Goal: Check status: Check status

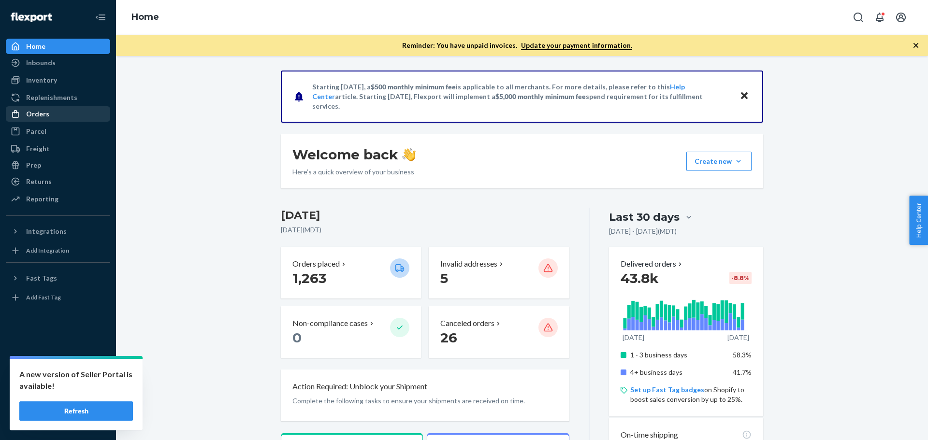
click at [46, 115] on div "Orders" at bounding box center [37, 114] width 23 height 10
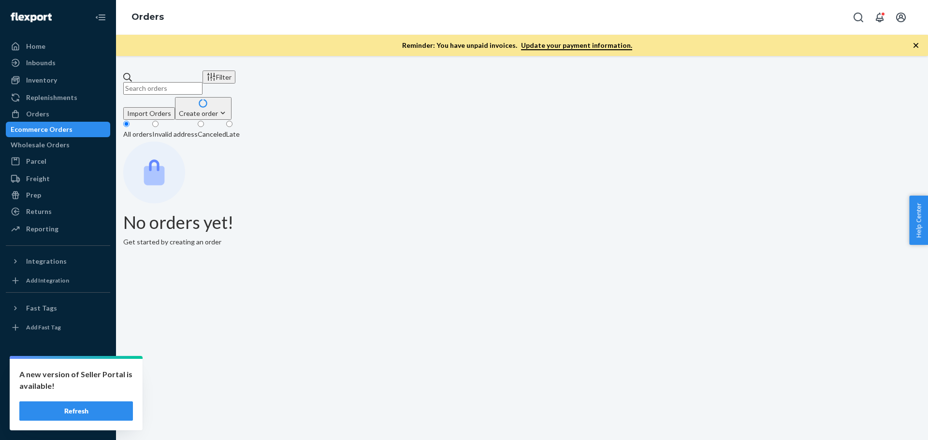
click at [202, 83] on input "text" at bounding box center [162, 88] width 79 height 13
paste input "113-3682038-1048233"
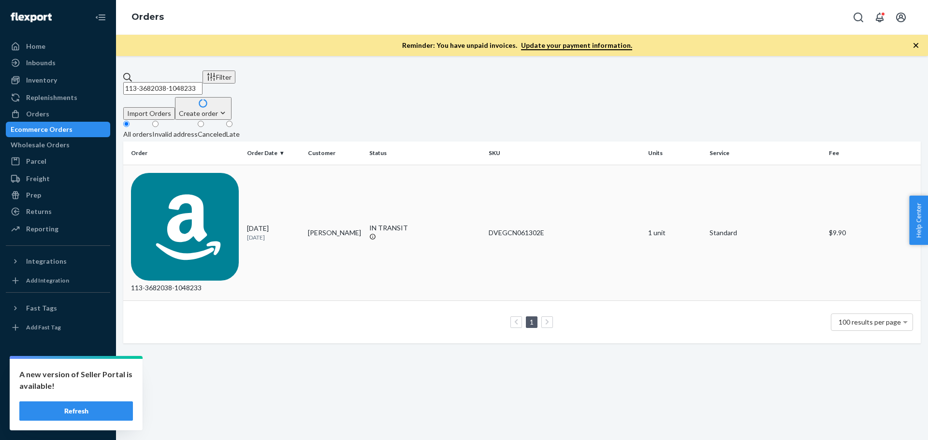
type input "113-3682038-1048233"
click at [187, 173] on div "113-3682038-1048233" at bounding box center [185, 233] width 108 height 120
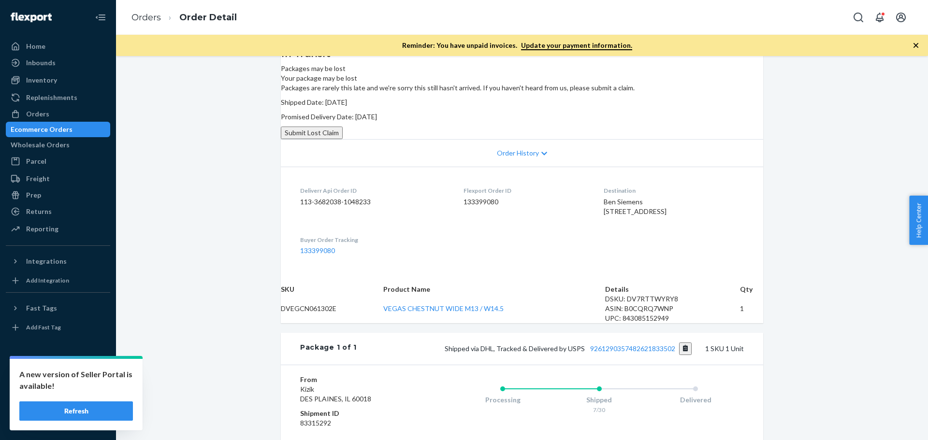
scroll to position [193, 0]
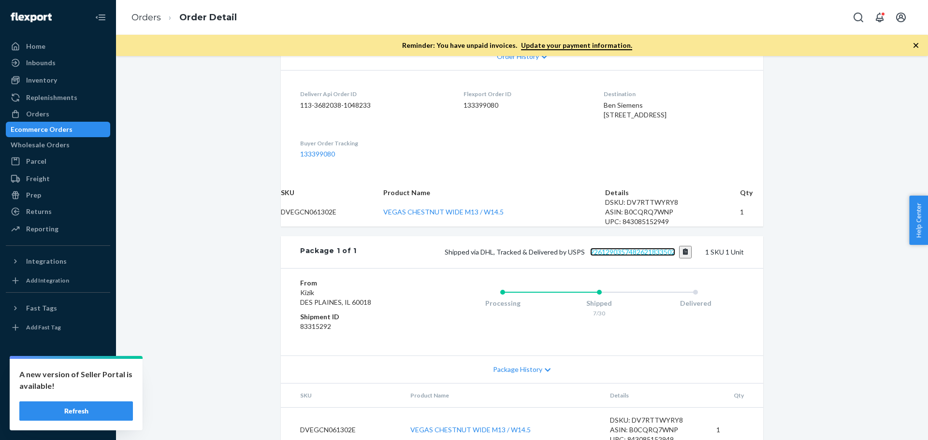
click at [643, 256] on link "9261290357482621833502" at bounding box center [632, 252] width 85 height 8
drag, startPoint x: 533, startPoint y: 302, endPoint x: 404, endPoint y: 308, distance: 128.6
click at [404, 227] on td "VEGAS CHESTNUT WIDE M13 / W14.5" at bounding box center [494, 212] width 222 height 29
copy link "VEGAS CHESTNUT WIDE M13 / W14.5"
click at [57, 115] on div "Orders" at bounding box center [58, 114] width 102 height 14
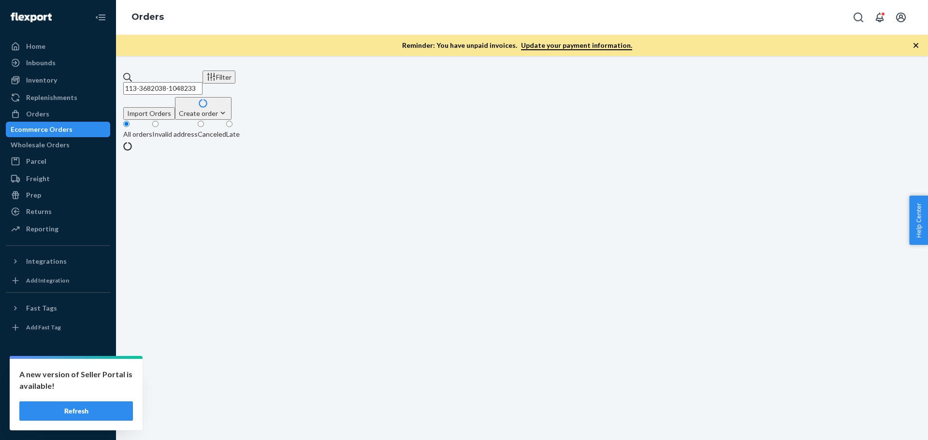
click at [158, 82] on input "113-3682038-1048233" at bounding box center [162, 88] width 79 height 13
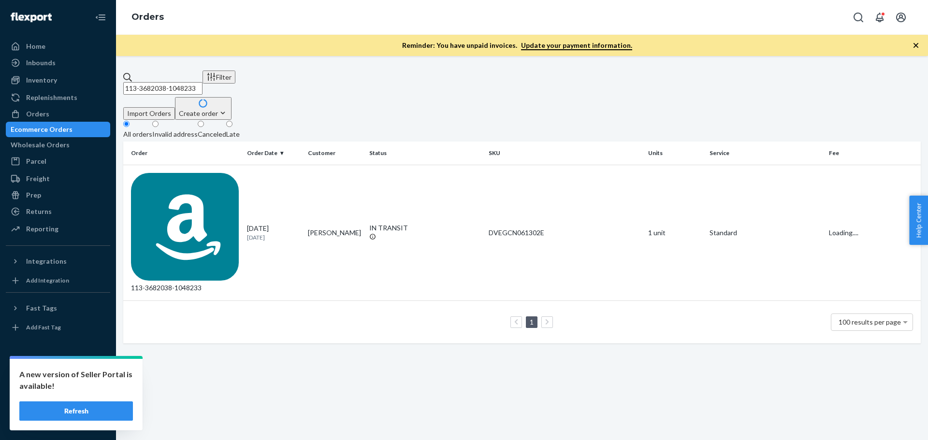
click at [158, 82] on input "113-3682038-1048233" at bounding box center [162, 88] width 79 height 13
paste input "112-3062498-9801847"
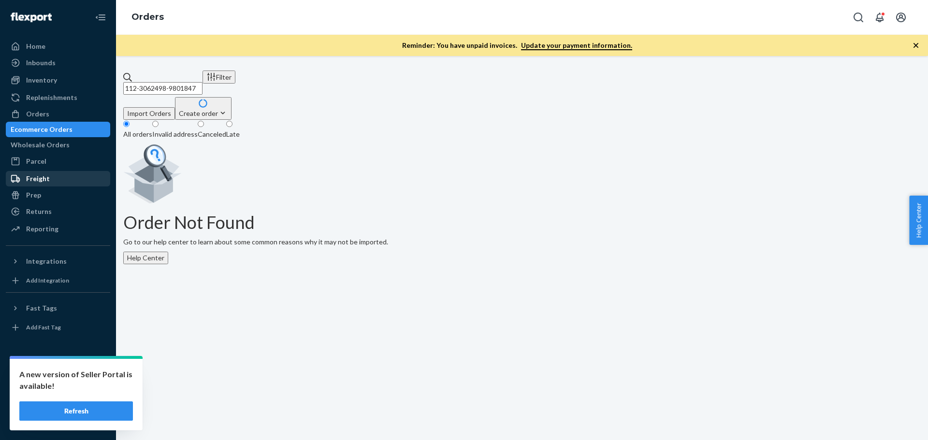
type input "112-3062498-9801847"
drag, startPoint x: 62, startPoint y: 405, endPoint x: 110, endPoint y: 245, distance: 167.5
click at [62, 405] on button "Refresh" at bounding box center [76, 411] width 114 height 19
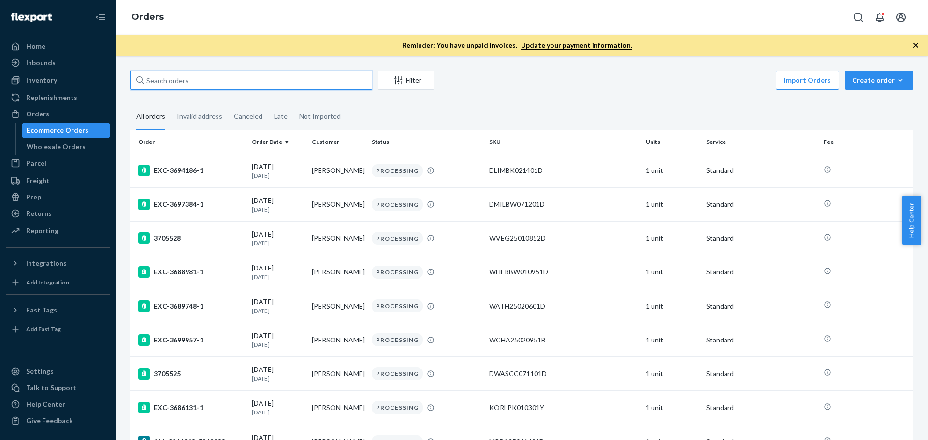
click at [165, 85] on input "text" at bounding box center [251, 80] width 242 height 19
paste input "114-8831905-3685800"
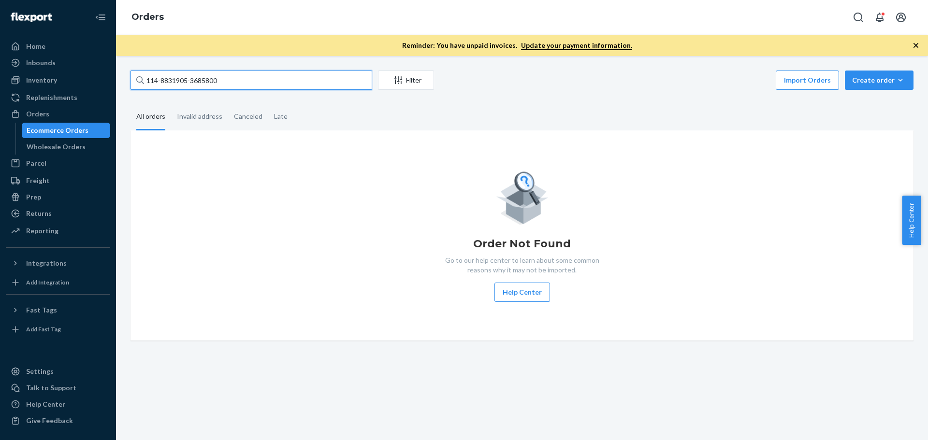
click at [207, 76] on input "114-8831905-3685800" at bounding box center [251, 80] width 242 height 19
paste input "2206994-4803451"
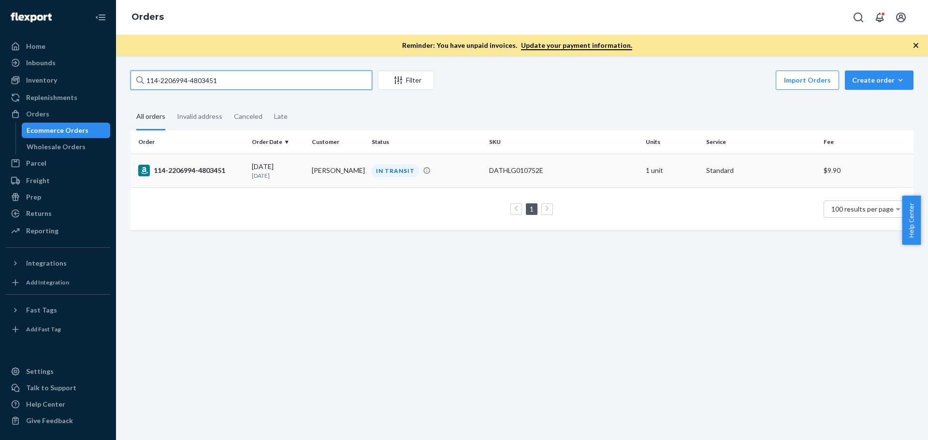
type input "114-2206994-4803451"
click at [198, 172] on div "114-2206994-4803451" at bounding box center [191, 171] width 106 height 12
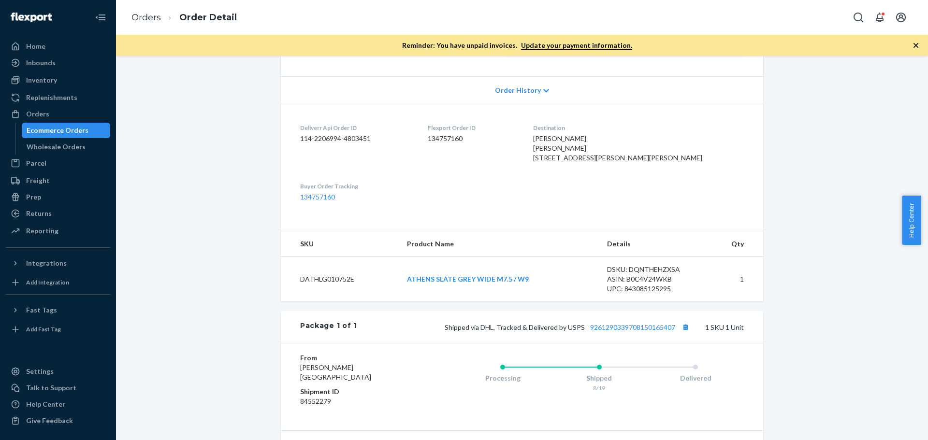
scroll to position [193, 0]
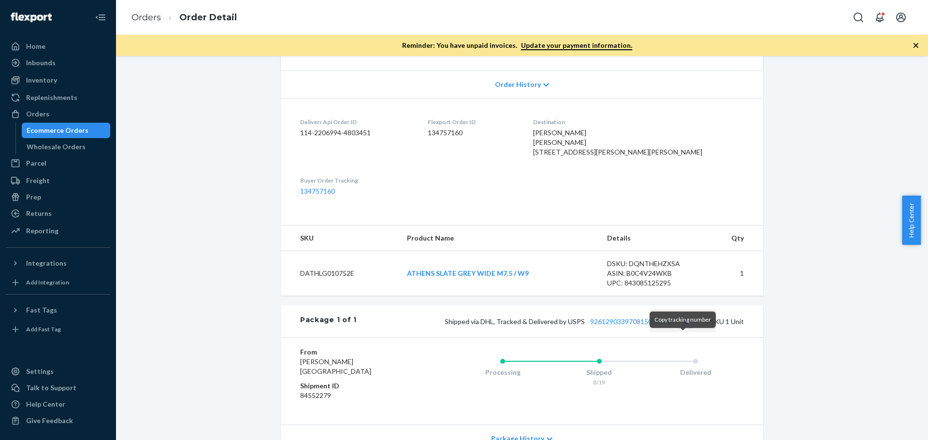
click at [685, 328] on button "Copy tracking number" at bounding box center [685, 321] width 13 height 13
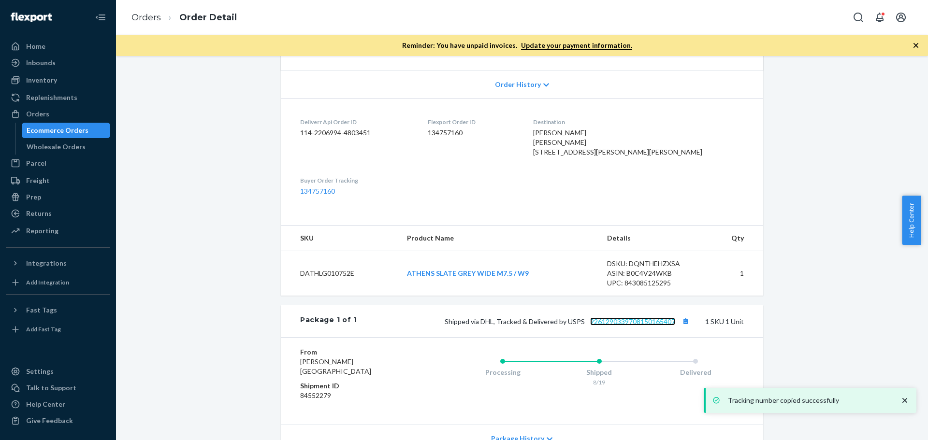
click at [635, 326] on link "9261290339708150165407" at bounding box center [632, 321] width 85 height 8
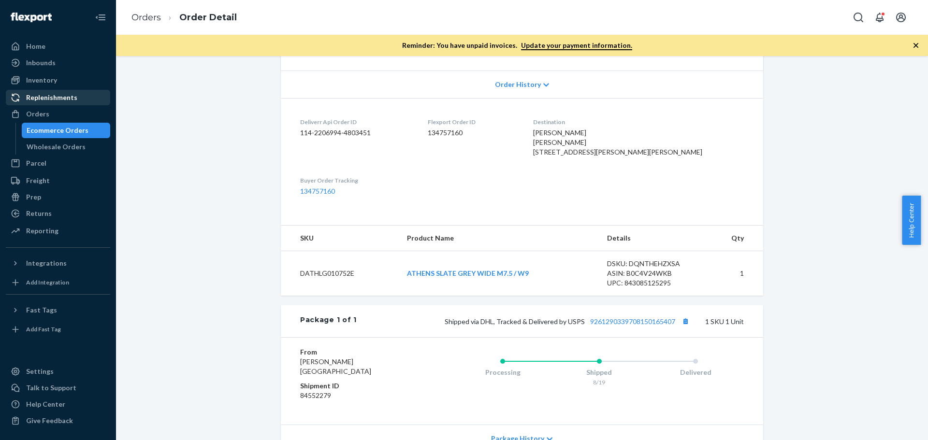
click at [53, 103] on div "Replenishments" at bounding box center [58, 98] width 102 height 14
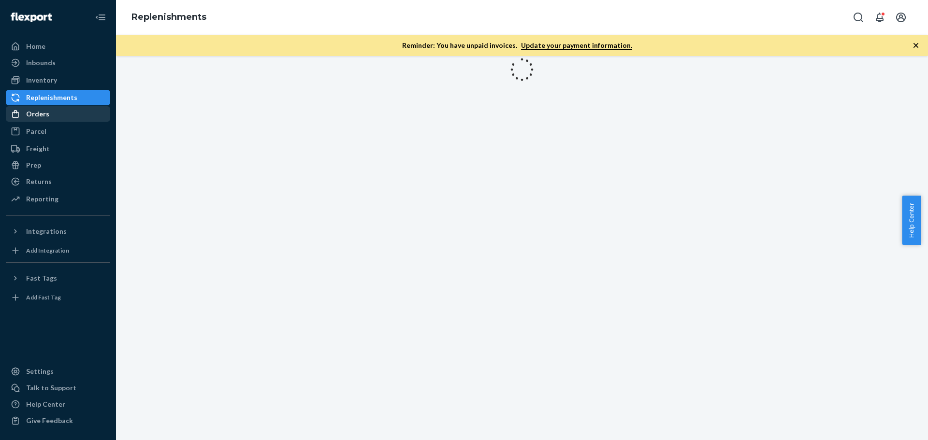
click at [53, 113] on div "Orders" at bounding box center [58, 114] width 102 height 14
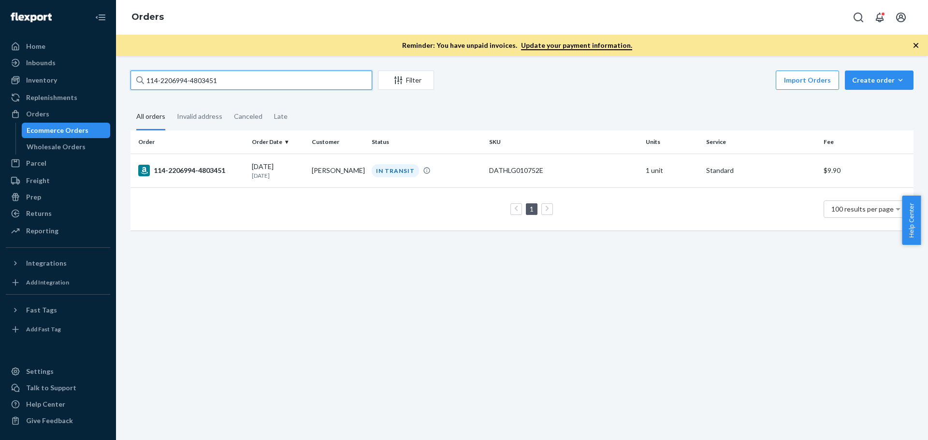
click at [188, 81] on input "114-2206994-4803451" at bounding box center [251, 80] width 242 height 19
paste input "114-8831905-3685800"
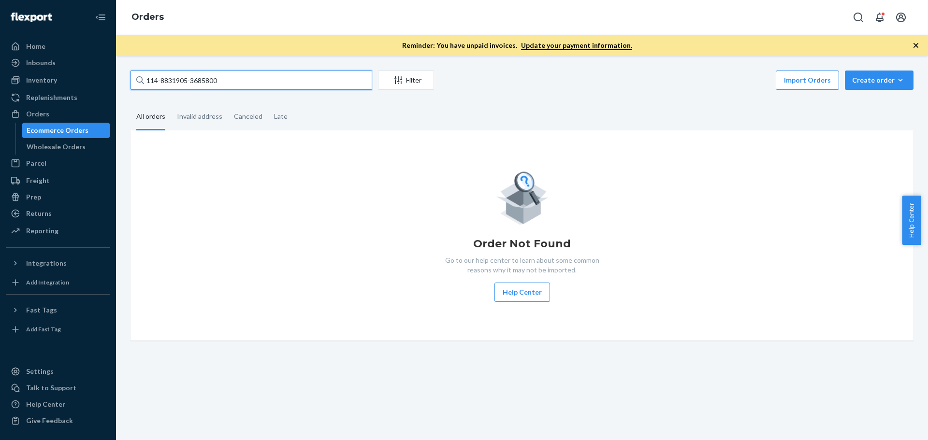
click at [187, 77] on input "114-8831905-3685800" at bounding box center [251, 80] width 242 height 19
paste input "114-2636075-2749025"
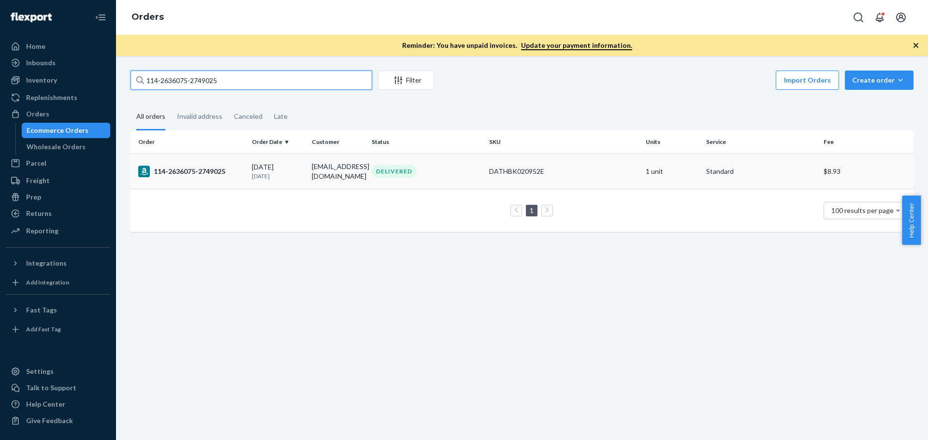
type input "114-2636075-2749025"
click at [173, 168] on div "114-2636075-2749025" at bounding box center [191, 172] width 106 height 12
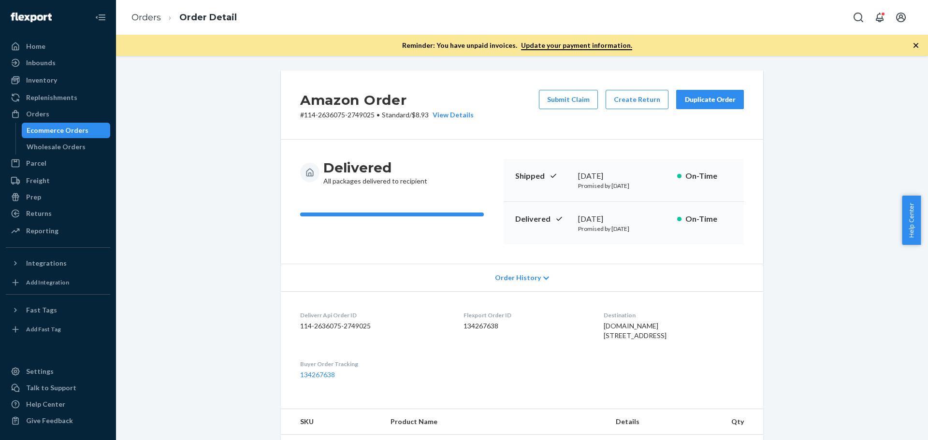
scroll to position [242, 0]
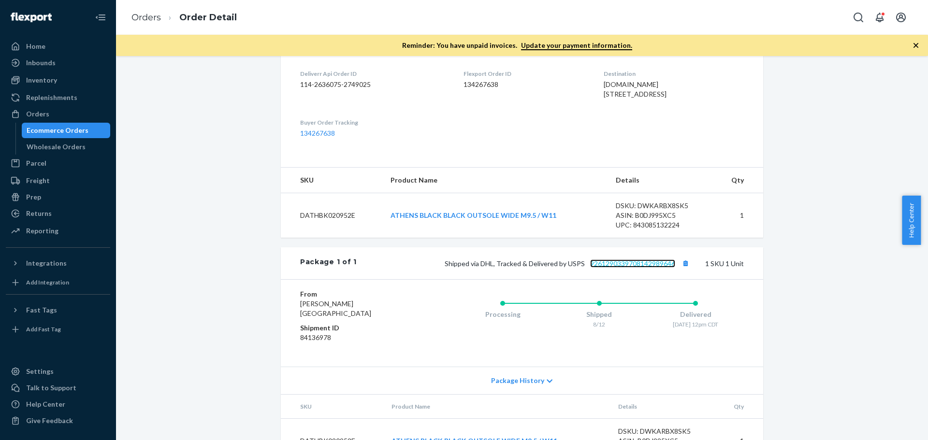
click at [650, 268] on link "9261290339708142989646" at bounding box center [632, 263] width 85 height 8
click at [35, 115] on div "Orders" at bounding box center [37, 114] width 23 height 10
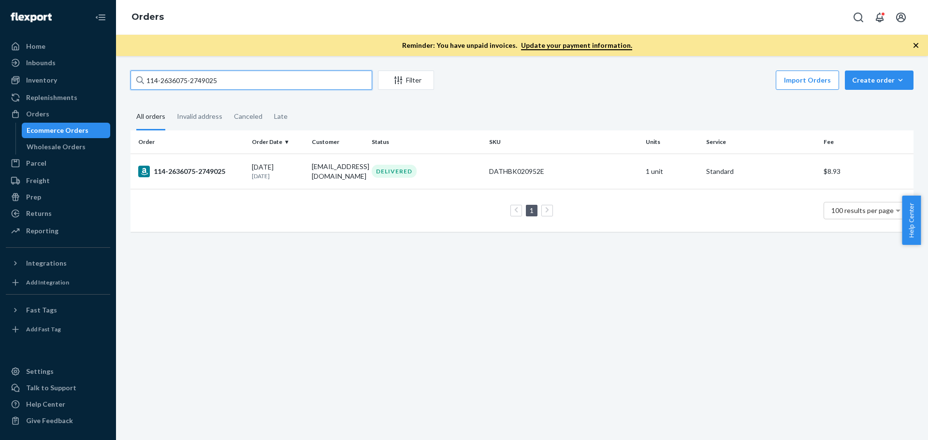
click at [171, 84] on input "114-2636075-2749025" at bounding box center [251, 80] width 242 height 19
paste input "1103420-1066657"
type input "114-1103420-1066657"
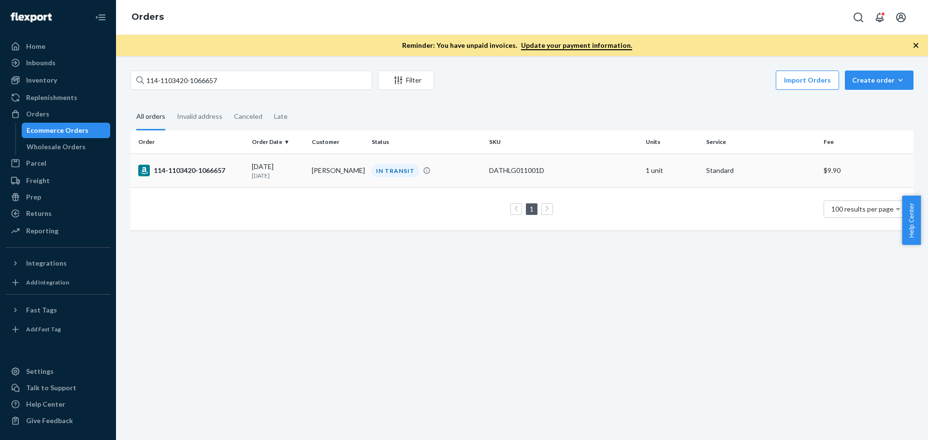
click at [192, 168] on div "114-1103420-1066657" at bounding box center [191, 171] width 106 height 12
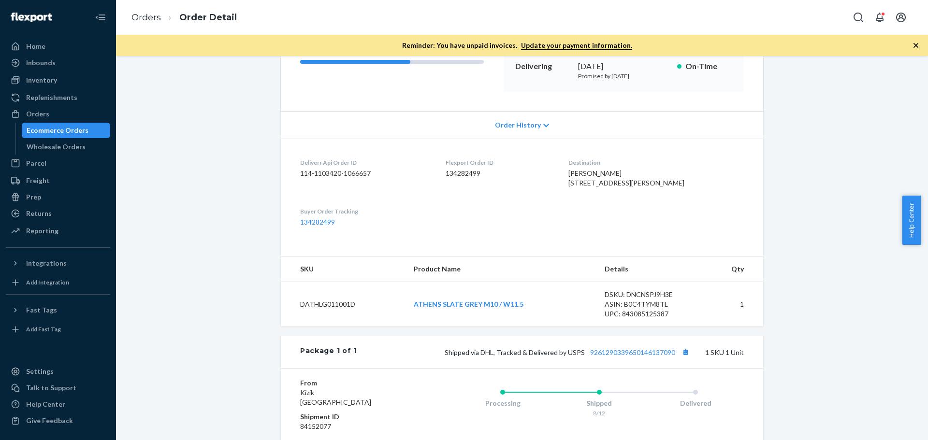
scroll to position [242, 0]
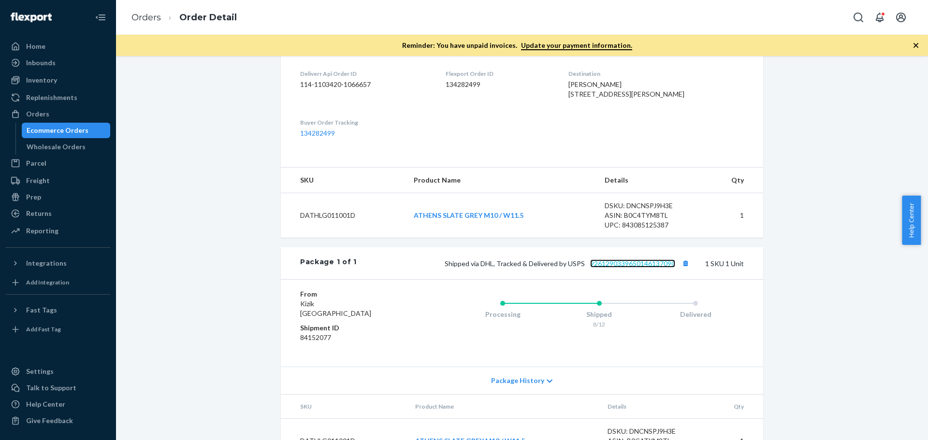
click at [613, 268] on link "9261290339650146137090" at bounding box center [632, 263] width 85 height 8
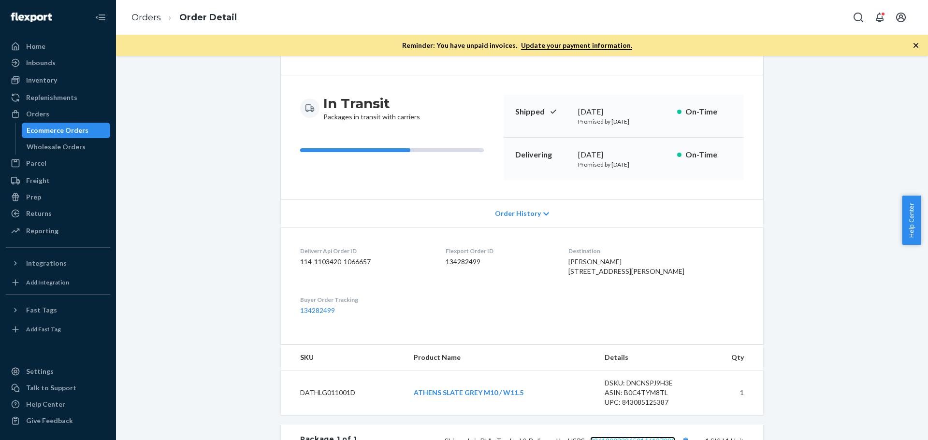
scroll to position [48, 0]
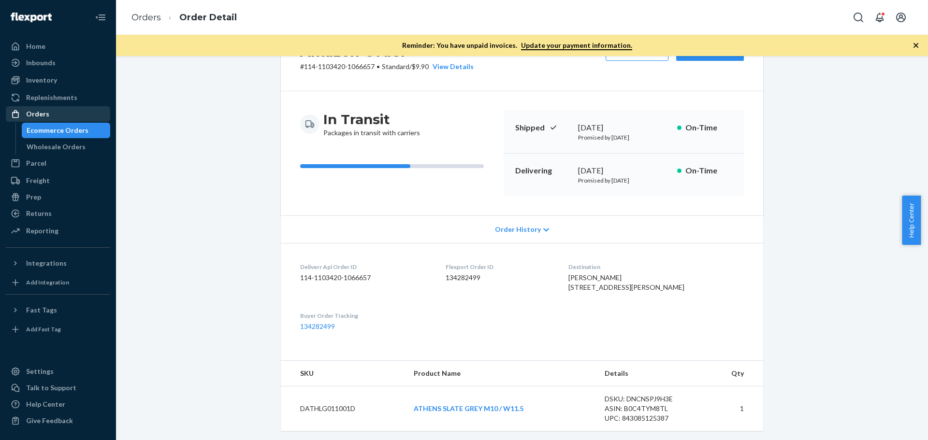
click at [78, 111] on div "Orders" at bounding box center [58, 114] width 102 height 14
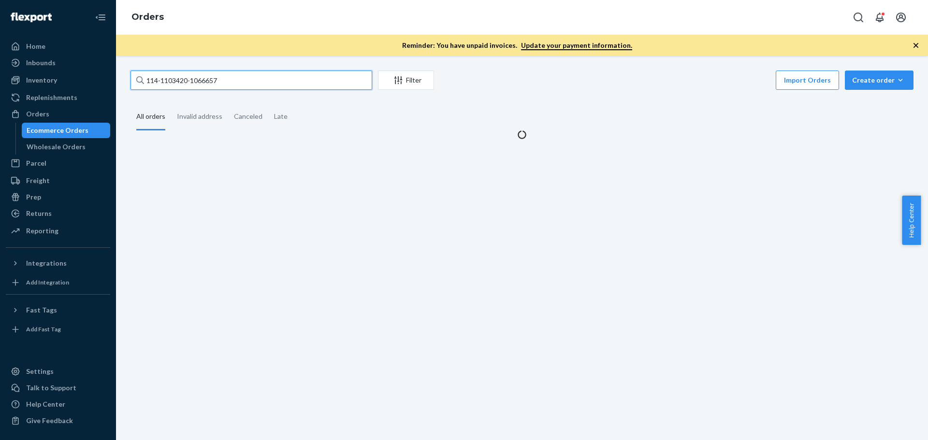
click at [171, 81] on input "114-1103420-1066657" at bounding box center [251, 80] width 242 height 19
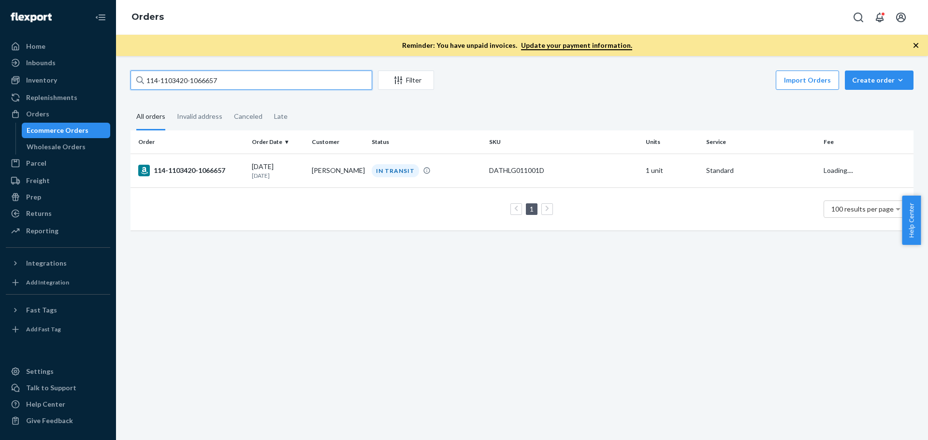
click at [171, 81] on input "114-1103420-1066657" at bounding box center [251, 80] width 242 height 19
paste input "1-2309733-1303422"
type input "111-2309733-1303422"
click at [195, 169] on div "111-2309733-1303422" at bounding box center [191, 171] width 106 height 12
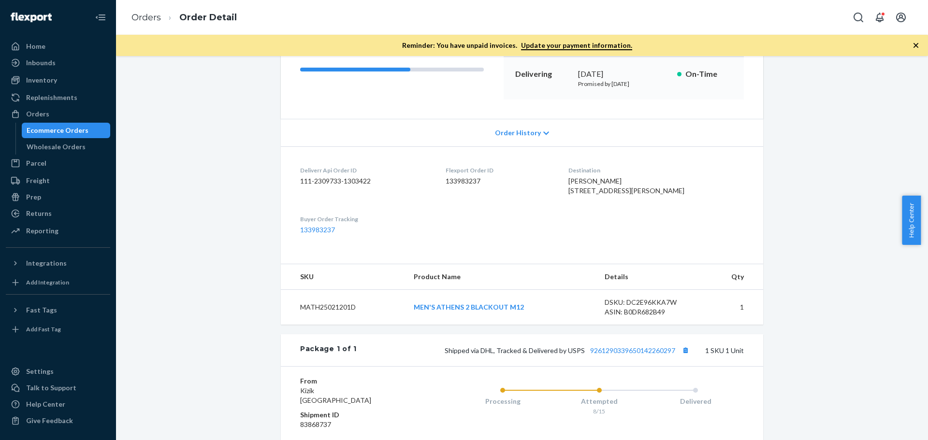
scroll to position [193, 0]
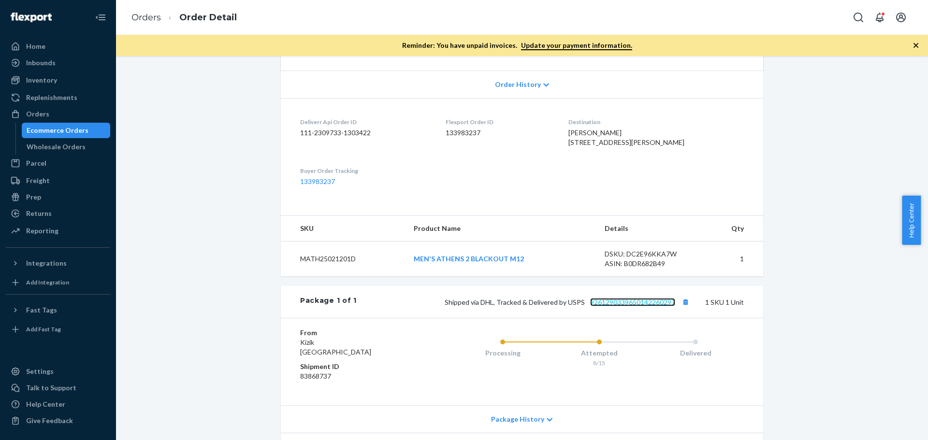
click at [629, 306] on link "9261290339650142260297" at bounding box center [632, 302] width 85 height 8
drag, startPoint x: 533, startPoint y: 274, endPoint x: 413, endPoint y: 278, distance: 119.9
click at [413, 277] on td "MEN'S ATHENS 2 BLACKOUT M12" at bounding box center [501, 259] width 191 height 35
copy link "MEN'S ATHENS 2 BLACKOUT M12"
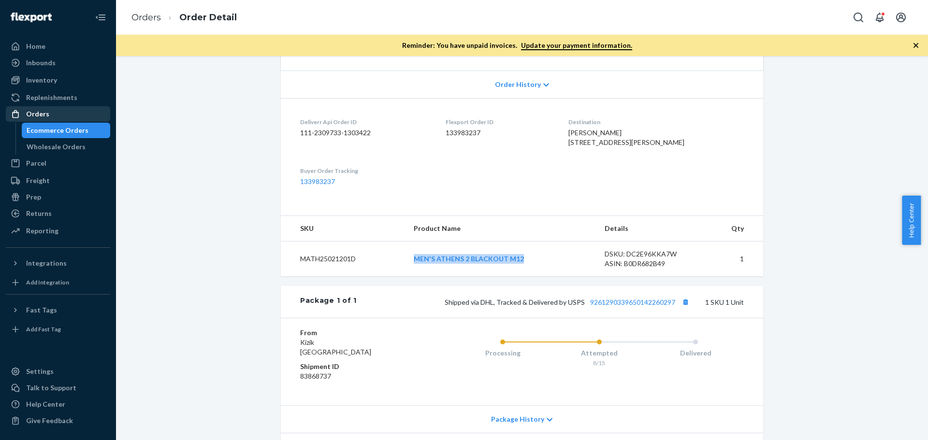
click at [42, 111] on div "Orders" at bounding box center [37, 114] width 23 height 10
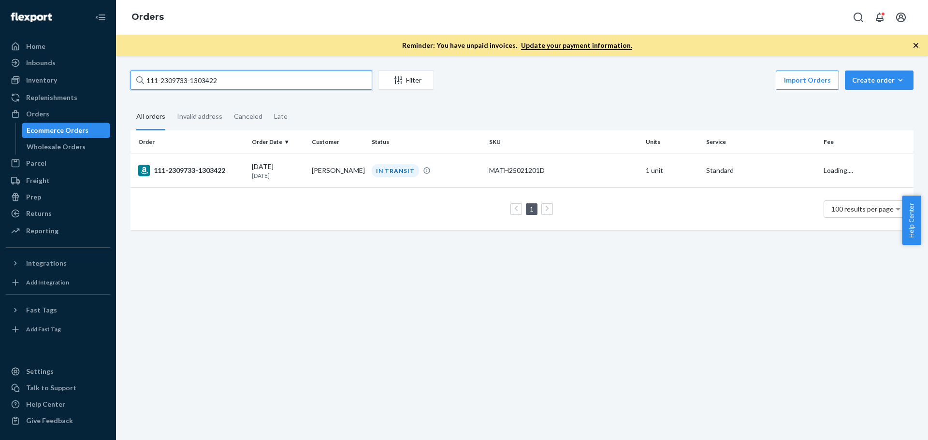
click at [201, 82] on input "111-2309733-1303422" at bounding box center [251, 80] width 242 height 19
paste input "SO400309724"
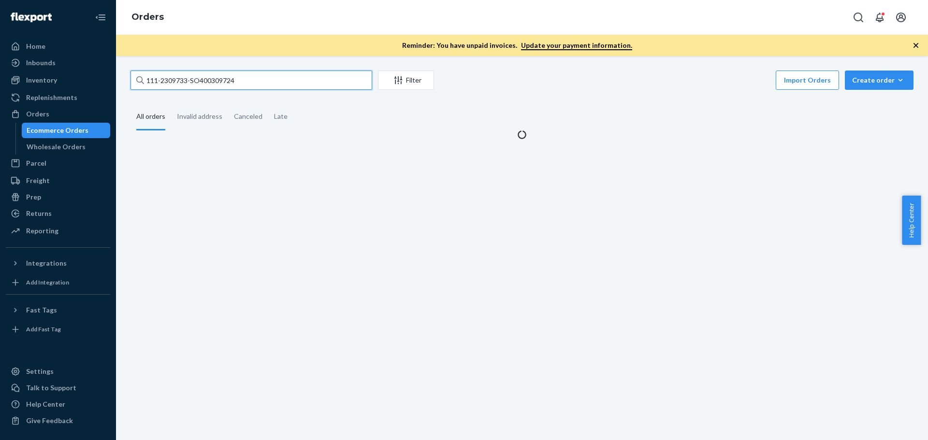
click at [201, 82] on input "111-2309733-SO400309724" at bounding box center [251, 80] width 242 height 19
paste input "text"
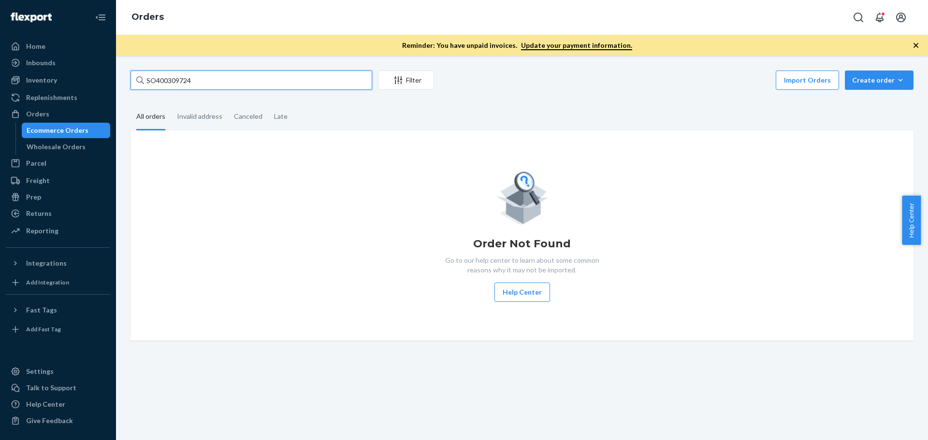
type input "SO400309724"
click at [183, 170] on div "Order Not Found Go to our help center to learn about some common reasons why it…" at bounding box center [521, 235] width 767 height 133
drag, startPoint x: 168, startPoint y: 81, endPoint x: 124, endPoint y: 78, distance: 44.0
click at [124, 78] on div "SO400309724 Filter Import Orders Create order Ecommerce order Removal order All…" at bounding box center [521, 206] width 797 height 270
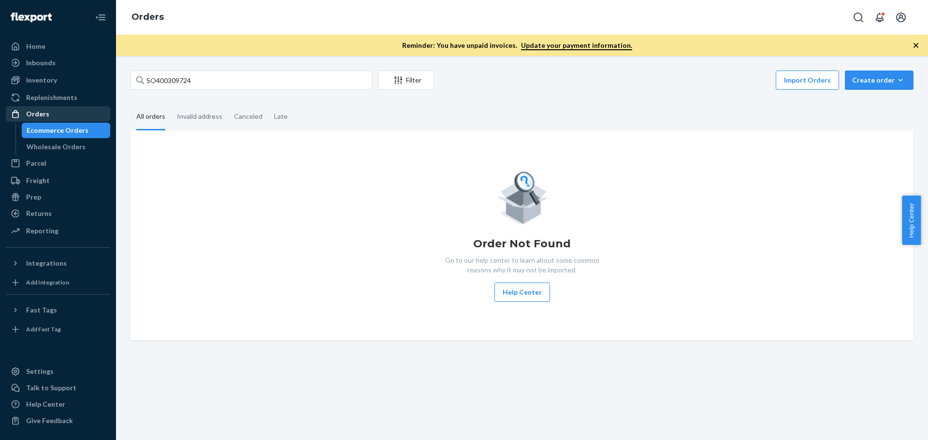
click at [50, 118] on div "Orders" at bounding box center [58, 114] width 102 height 14
click at [48, 103] on div "Replenishments" at bounding box center [58, 98] width 102 height 14
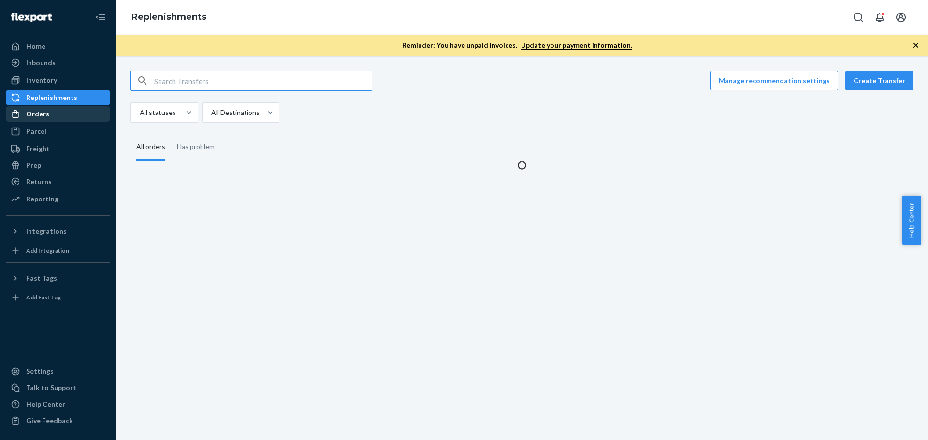
click at [40, 115] on div "Orders" at bounding box center [37, 114] width 23 height 10
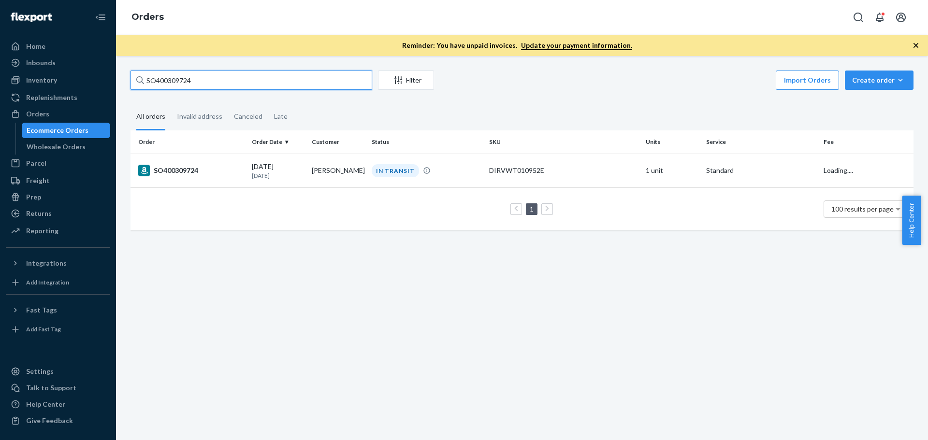
click at [166, 80] on input "SO400309724" at bounding box center [251, 80] width 242 height 19
click at [166, 169] on div "SO400309724" at bounding box center [191, 171] width 106 height 12
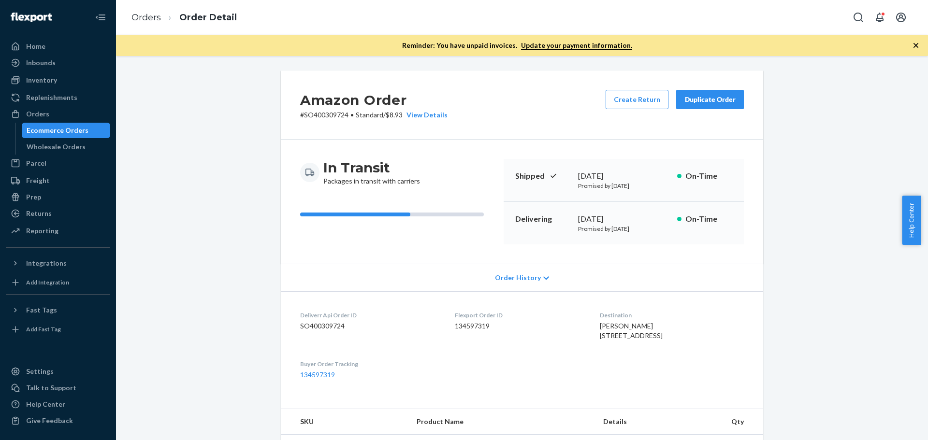
click at [818, 326] on div "Amazon Order # SO400309724 • Standard / $8.93 View Details Create Return Duplic…" at bounding box center [521, 394] width 797 height 646
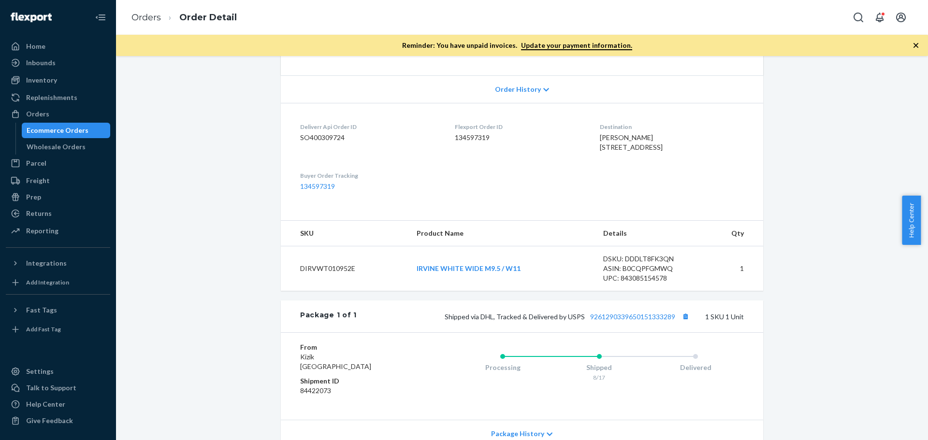
scroll to position [193, 0]
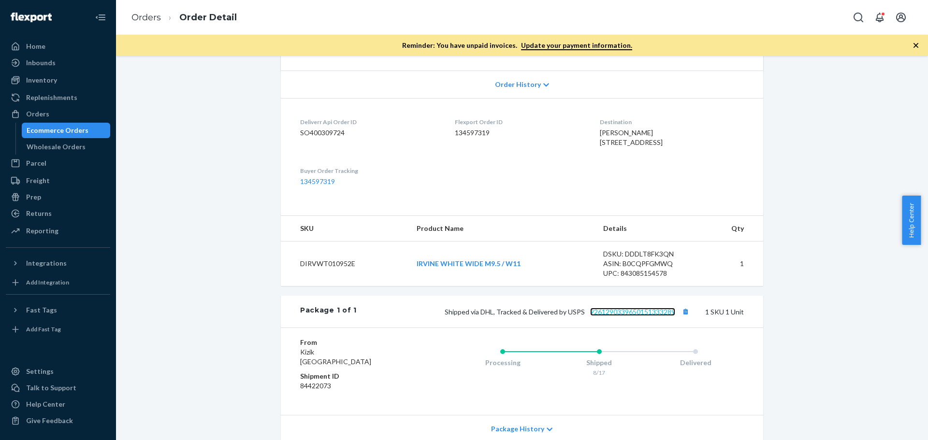
click at [604, 316] on link "9261290339650151333289" at bounding box center [632, 312] width 85 height 8
click at [45, 113] on div "Orders" at bounding box center [37, 114] width 23 height 10
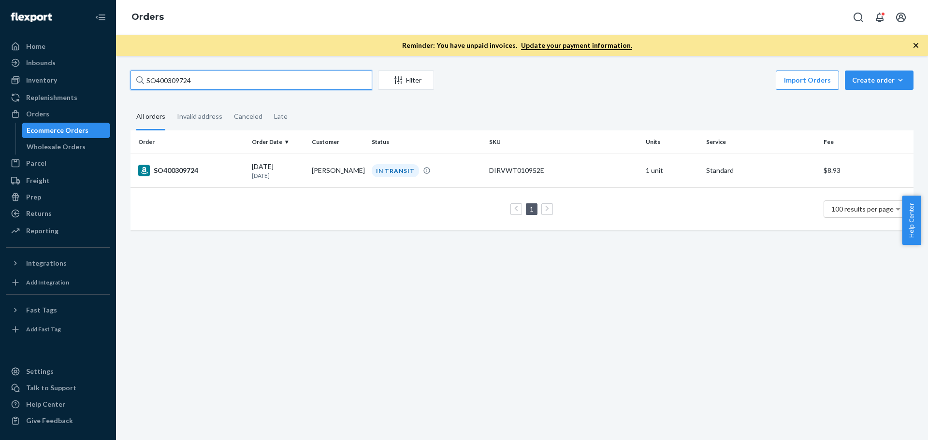
drag, startPoint x: 222, startPoint y: 78, endPoint x: 144, endPoint y: 80, distance: 78.3
click at [146, 79] on input "SO400309724" at bounding box center [251, 80] width 242 height 19
paste input "5"
type input "SO400309725"
click at [176, 173] on div "SO400309725" at bounding box center [191, 171] width 106 height 12
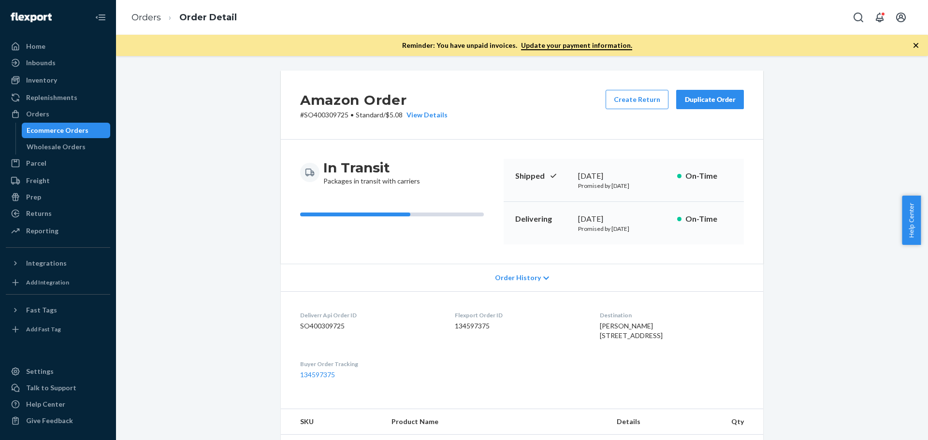
scroll to position [193, 0]
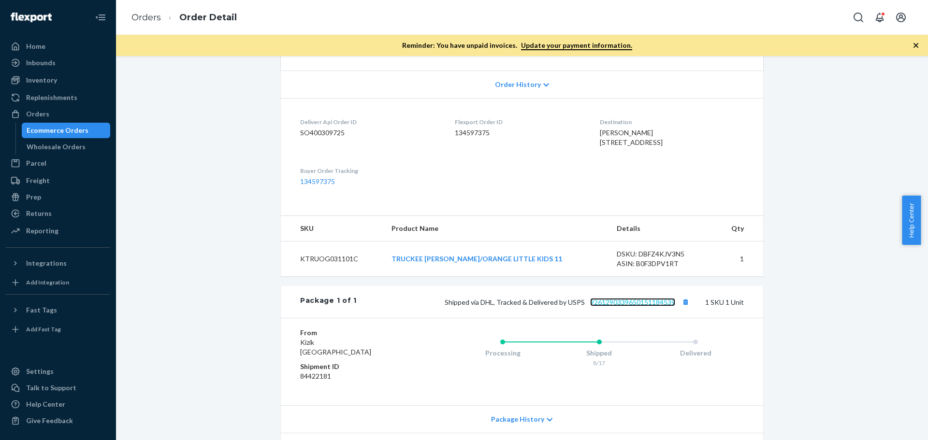
click at [631, 306] on link "9261290339650151184539" at bounding box center [632, 302] width 85 height 8
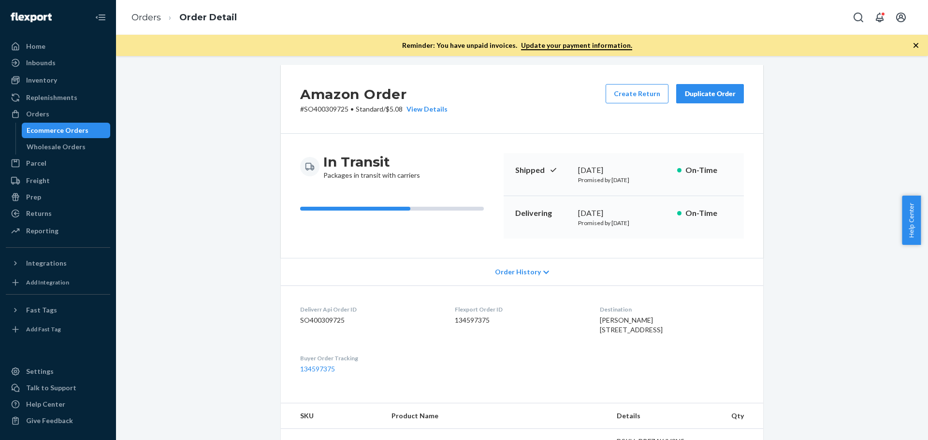
scroll to position [0, 0]
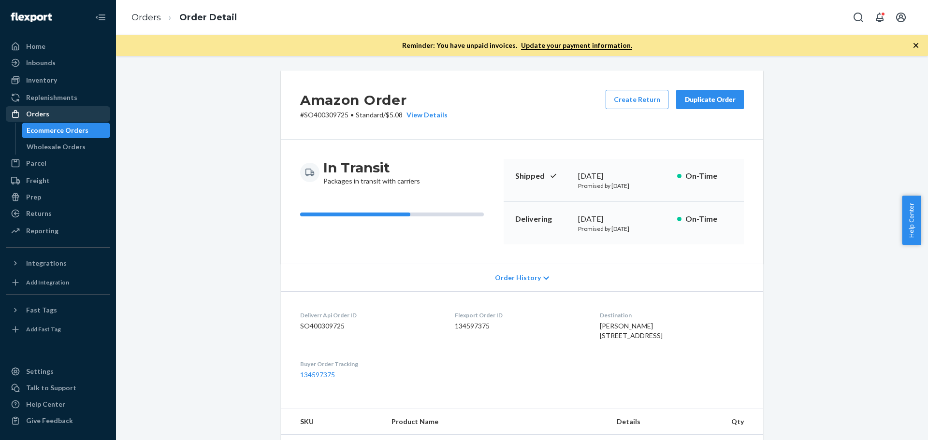
click at [42, 118] on div "Orders" at bounding box center [37, 114] width 23 height 10
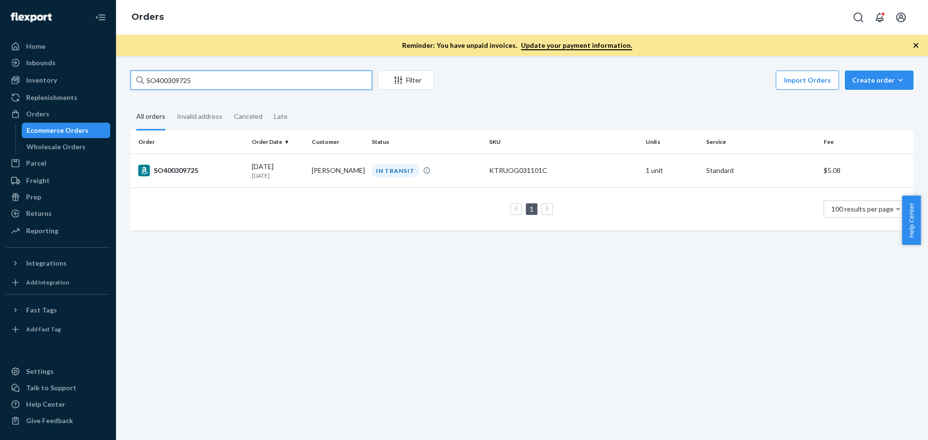
click at [188, 86] on input "SO400309725" at bounding box center [251, 80] width 242 height 19
click at [187, 86] on input "SO400309725" at bounding box center [251, 80] width 242 height 19
paste input "111-6666791-9285818"
type input "111-6666791-9285818"
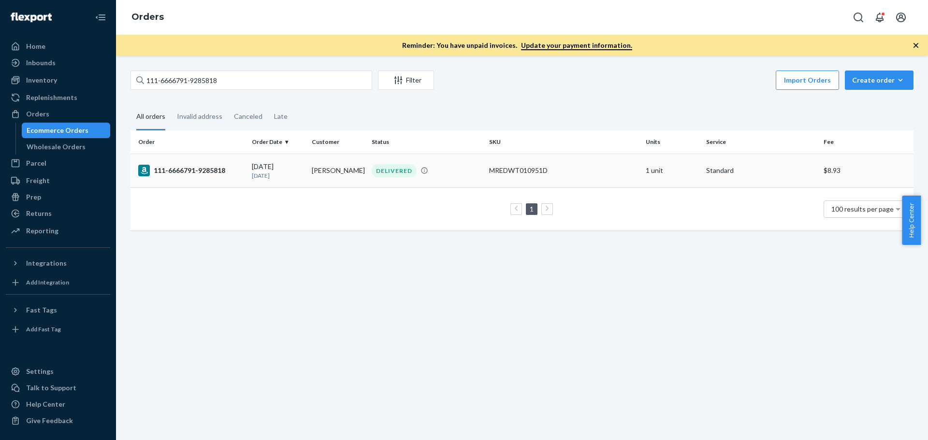
click at [185, 170] on div "111-6666791-9285818" at bounding box center [191, 171] width 106 height 12
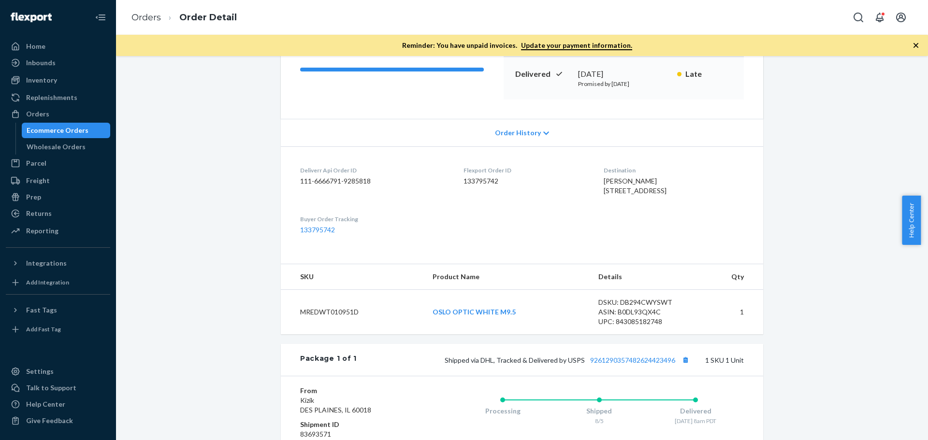
scroll to position [290, 0]
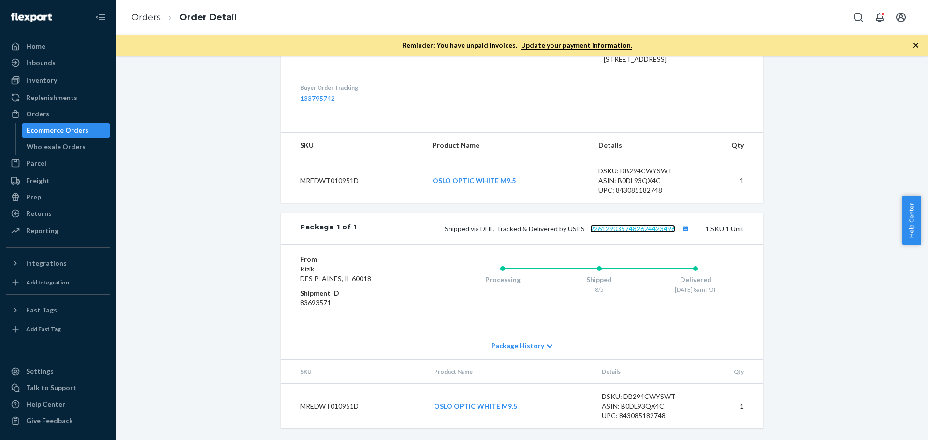
click at [612, 233] on link "9261290357482624423496" at bounding box center [632, 229] width 85 height 8
click at [469, 182] on td "OSLO OPTIC WHITE M9.5" at bounding box center [508, 180] width 166 height 45
click at [469, 185] on link "OSLO OPTIC WHITE M9.5" at bounding box center [473, 180] width 83 height 8
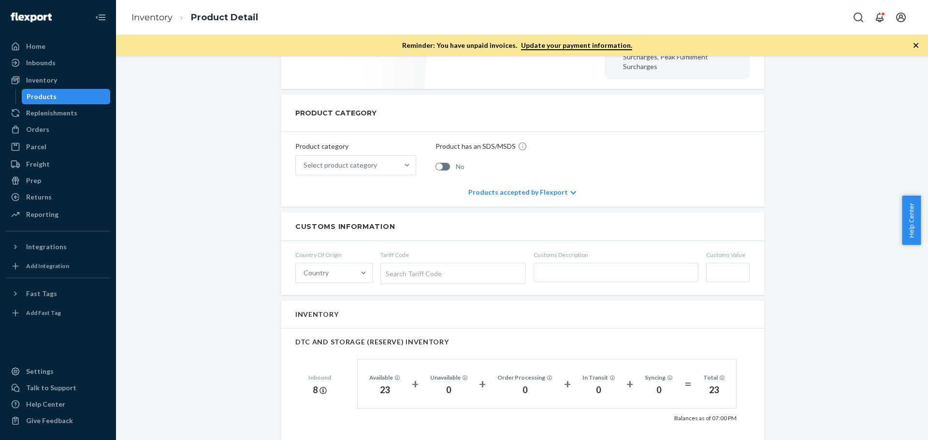
scroll to position [628, 0]
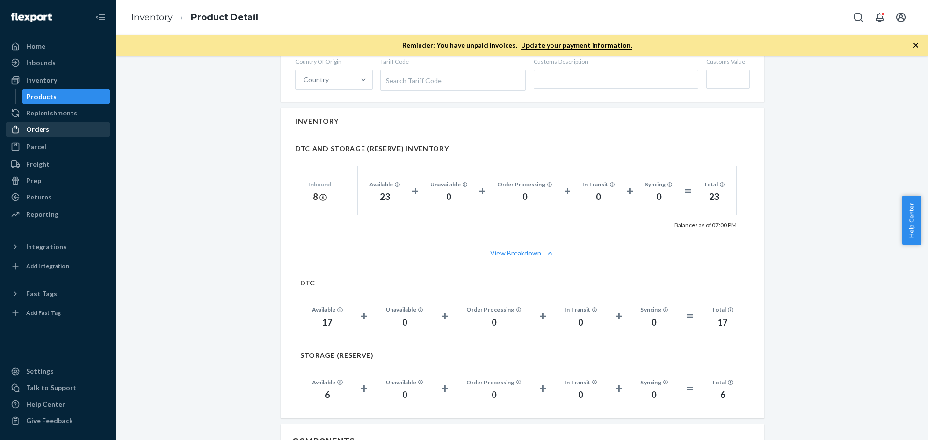
click at [38, 126] on div "Orders" at bounding box center [37, 130] width 23 height 10
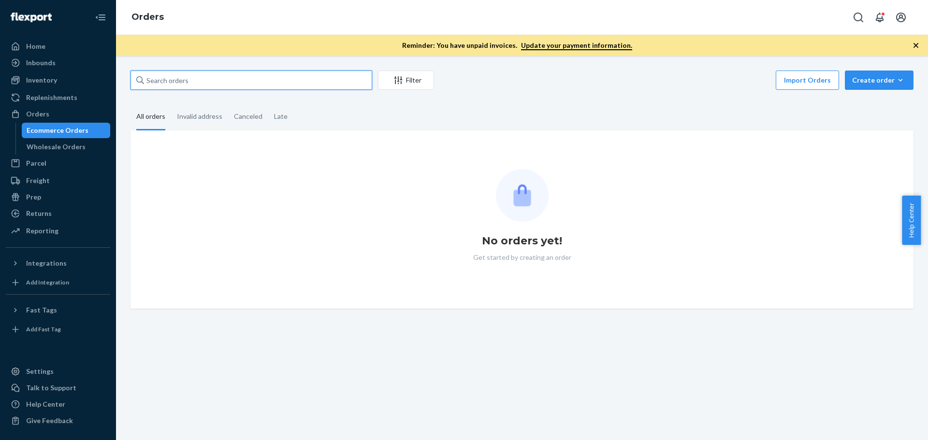
click at [160, 81] on input "text" at bounding box center [251, 80] width 242 height 19
paste input "114-1949923-9704225"
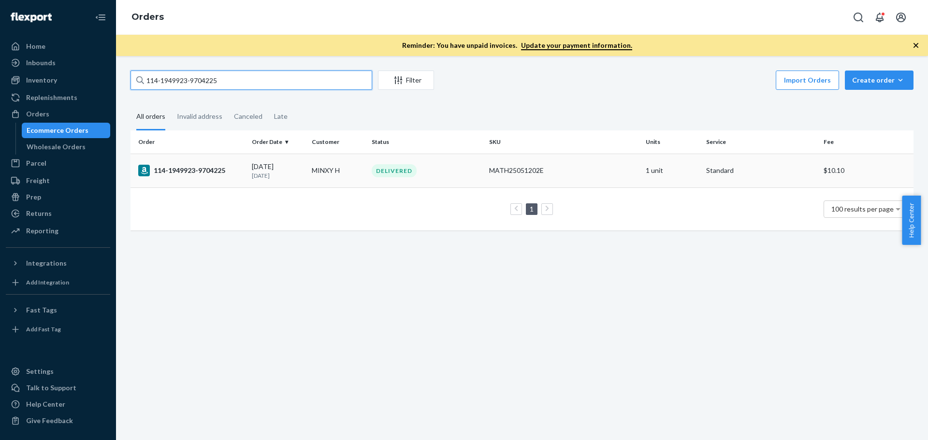
type input "114-1949923-9704225"
click at [178, 167] on div "114-1949923-9704225" at bounding box center [191, 171] width 106 height 12
